Goal: Task Accomplishment & Management: Manage account settings

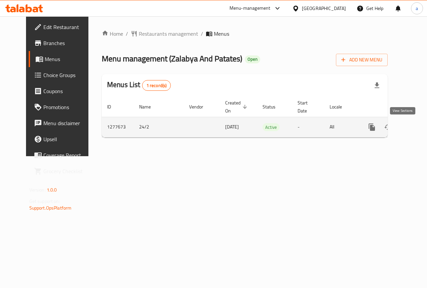
click at [416, 123] on icon "enhanced table" at bounding box center [420, 127] width 8 height 8
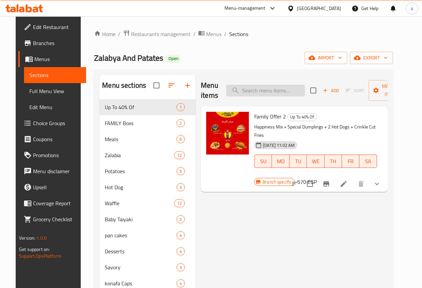
click at [258, 89] on input "search" at bounding box center [265, 91] width 79 height 12
paste input "Zalabia Nutella"
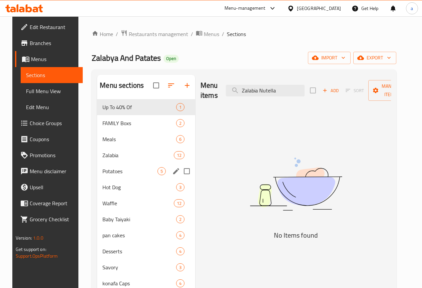
type input "Zalabia Nutella"
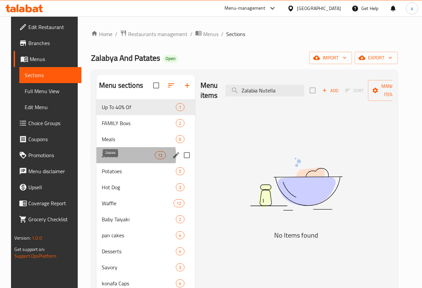
click at [118, 159] on span "Zalabia" at bounding box center [128, 155] width 53 height 8
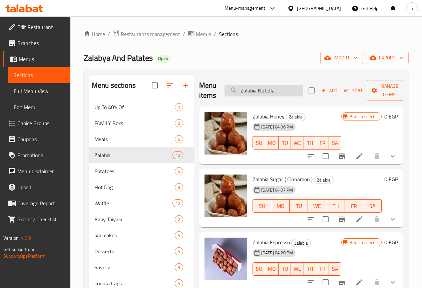
click at [281, 94] on input "Zalabia Nutella" at bounding box center [264, 91] width 79 height 12
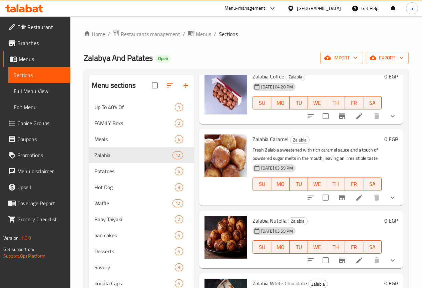
scroll to position [259, 0]
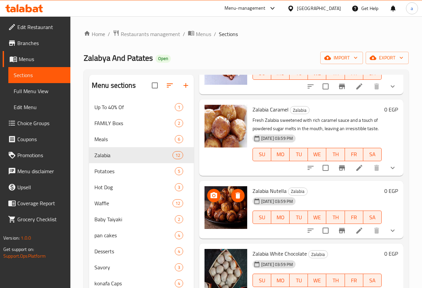
click at [205, 202] on img at bounding box center [226, 207] width 43 height 43
click at [356, 230] on icon at bounding box center [360, 231] width 8 height 8
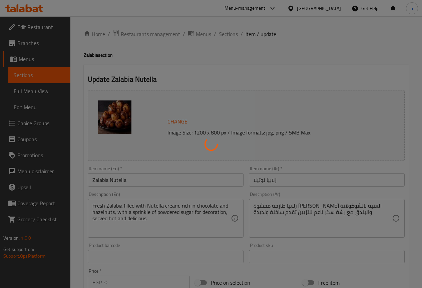
type input "إختيارك من::"
type input "1"
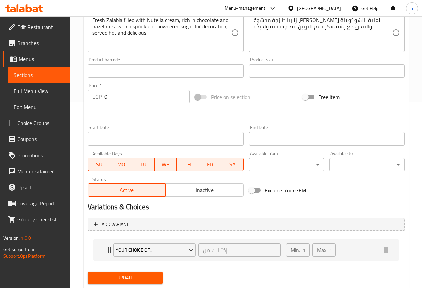
scroll to position [204, 0]
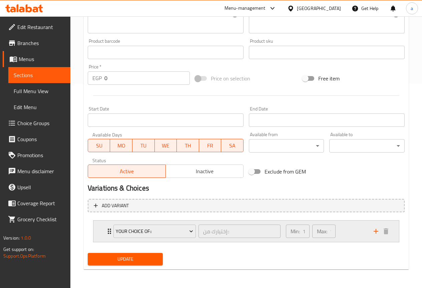
click at [321, 231] on p "Max:" at bounding box center [322, 231] width 10 height 8
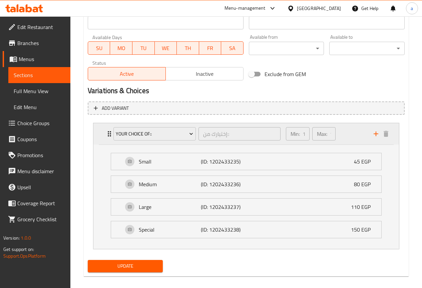
scroll to position [309, 0]
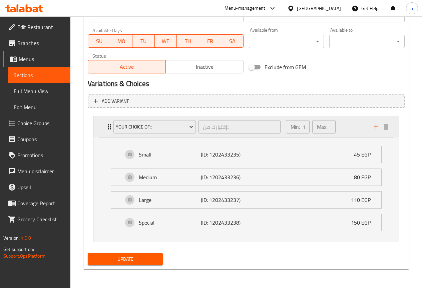
click at [330, 127] on div "Max: 1 ​" at bounding box center [324, 126] width 23 height 13
click at [330, 127] on div "Change Image Size: 1200 x 800 px / Image formats: jpg, png / 5MB Max. Item name…" at bounding box center [246, 23] width 323 height 489
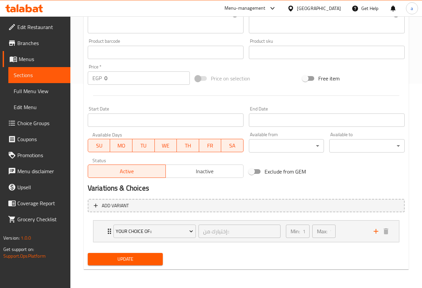
scroll to position [204, 0]
click at [329, 228] on div "Max: 1 ​" at bounding box center [324, 231] width 23 height 13
click at [329, 245] on ul "Small (ID: 1202433235) 45 EGP Name (En) Small Name (En) Name (Ar) صغير Name (Ar…" at bounding box center [247, 293] width 282 height 96
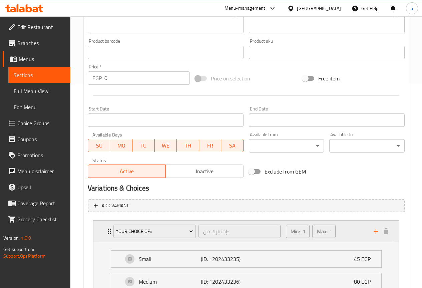
scroll to position [309, 0]
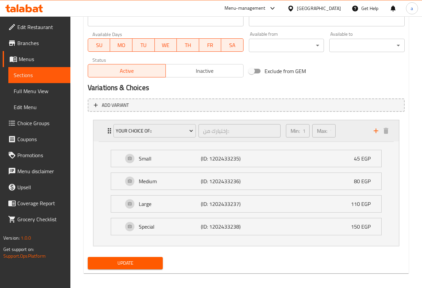
click at [329, 229] on div "Special (ID: 1202433238) 150 EGP" at bounding box center [248, 226] width 250 height 17
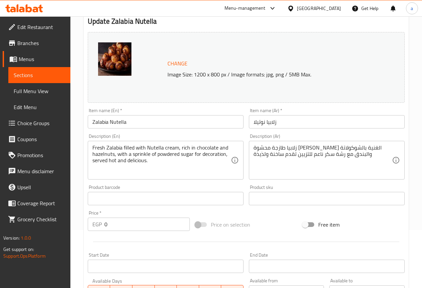
scroll to position [0, 0]
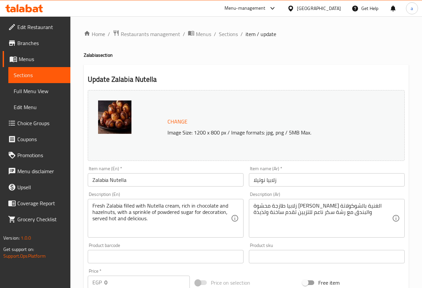
click at [51, 77] on span "Sections" at bounding box center [39, 75] width 51 height 8
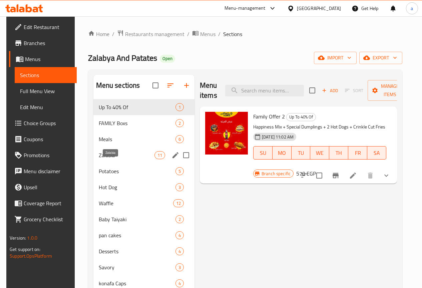
click at [117, 159] on span "Zalabia" at bounding box center [127, 155] width 56 height 8
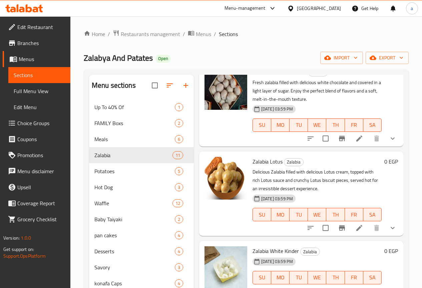
scroll to position [468, 0]
click at [301, 255] on div "[DATE] 03:59 PM SU MO TU WE TH FR SA" at bounding box center [317, 273] width 135 height 36
click at [356, 287] on icon at bounding box center [360, 291] width 8 height 8
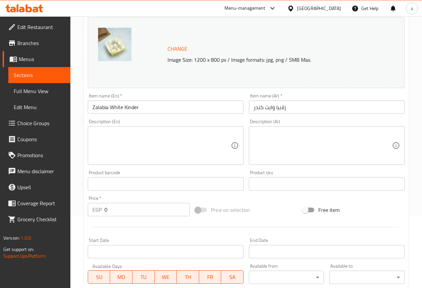
scroll to position [134, 0]
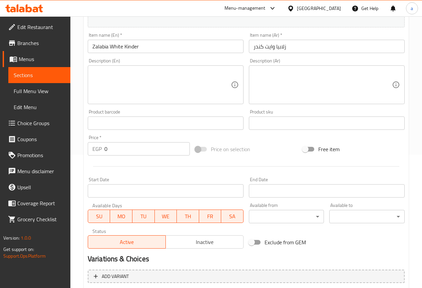
click at [35, 60] on span "Menus" at bounding box center [42, 59] width 46 height 8
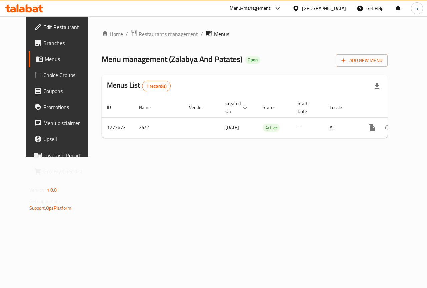
click at [43, 28] on span "Edit Restaurant" at bounding box center [67, 27] width 49 height 8
